Goal: Transaction & Acquisition: Download file/media

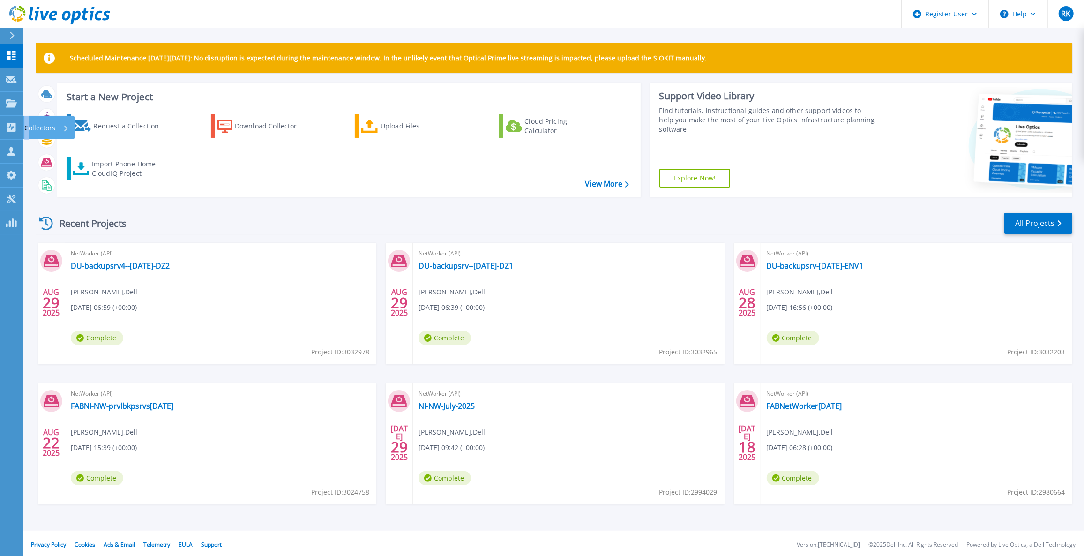
click at [27, 128] on p "Collectors" at bounding box center [39, 128] width 31 height 24
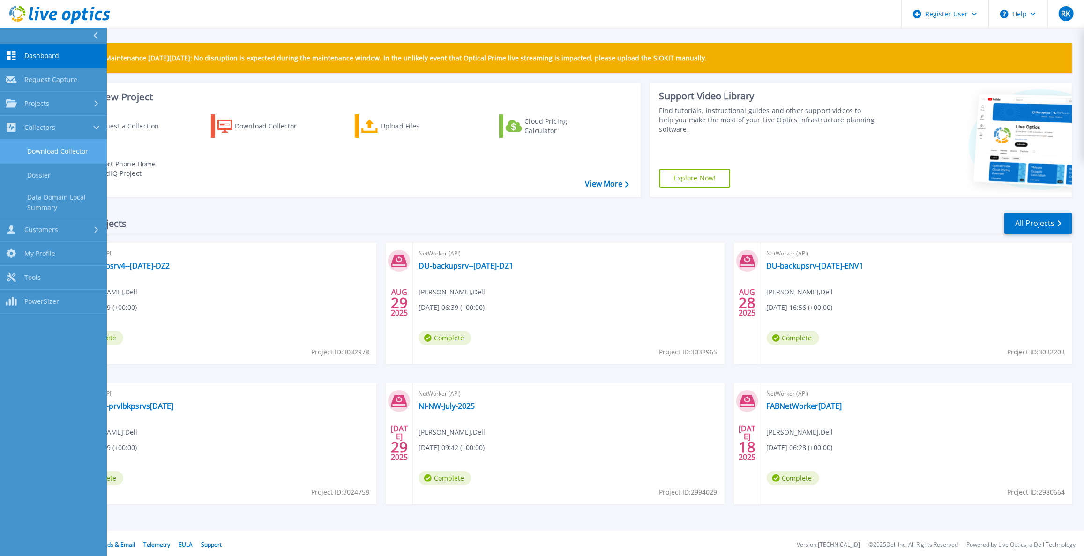
click at [61, 150] on link "Download Collector" at bounding box center [53, 152] width 107 height 24
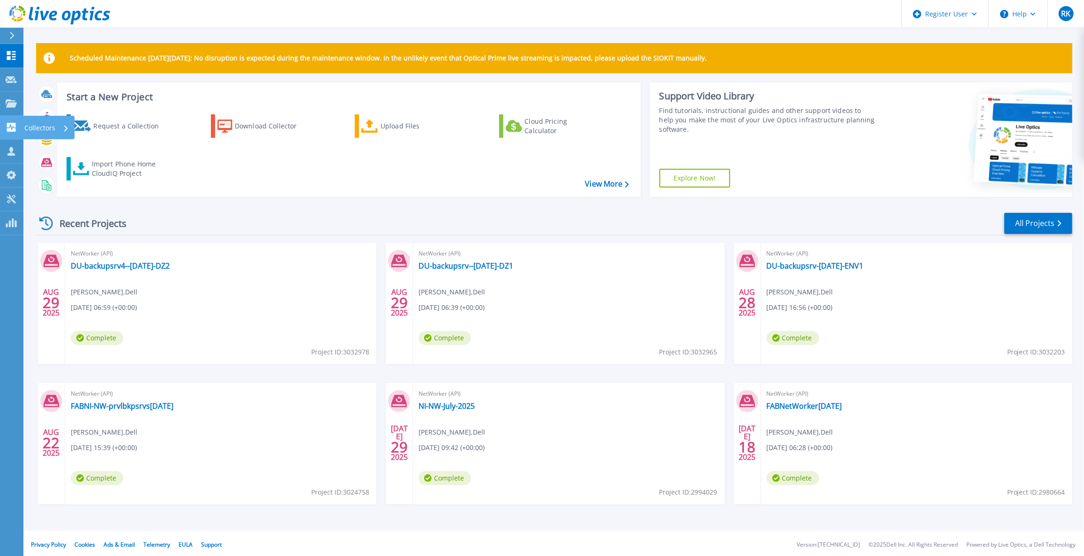
click at [26, 131] on p "Collectors" at bounding box center [39, 128] width 31 height 24
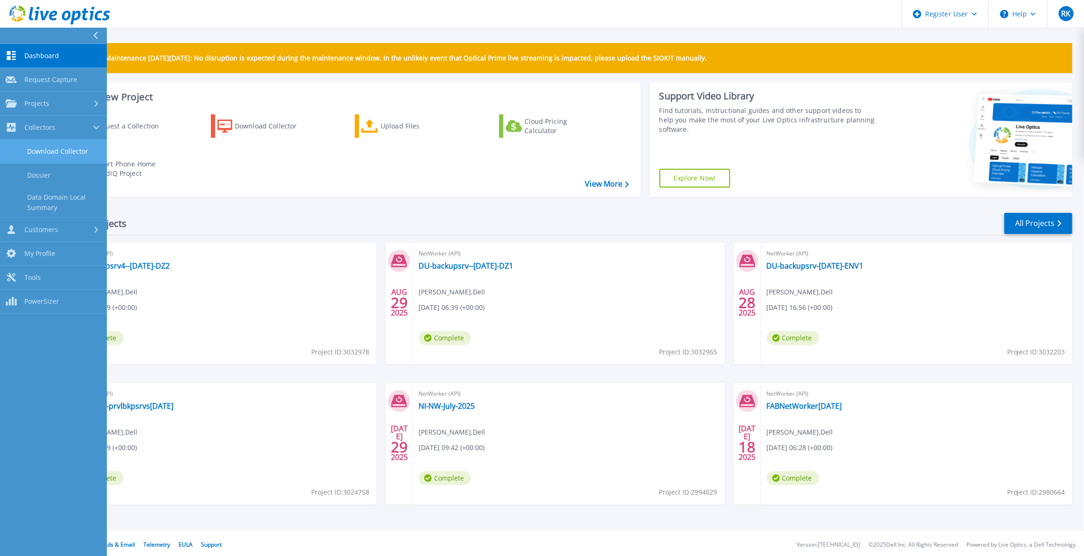
click at [44, 150] on link "Download Collector" at bounding box center [53, 152] width 107 height 24
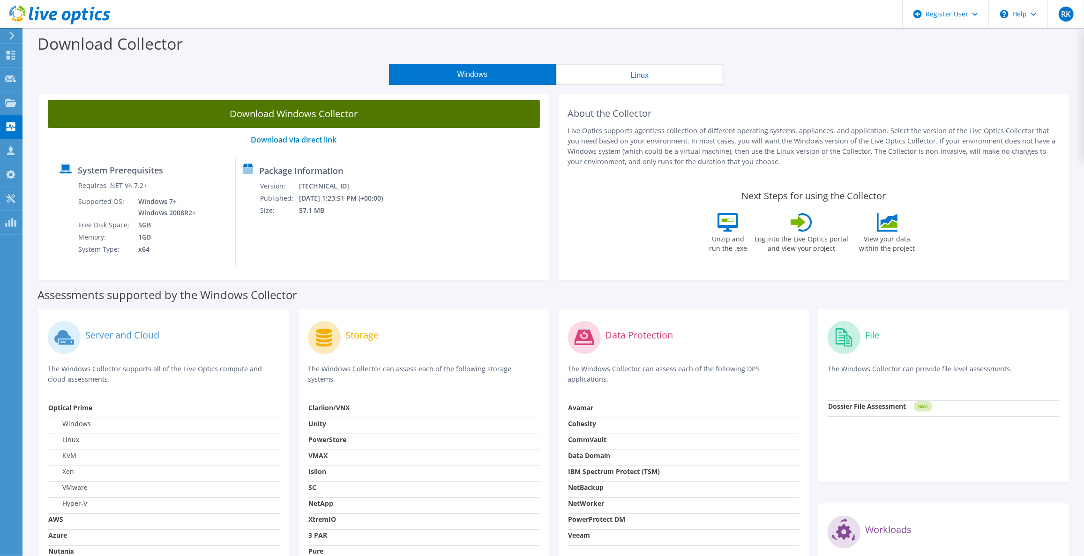
click at [340, 114] on link "Download Windows Collector" at bounding box center [294, 114] width 492 height 28
